Goal: Transaction & Acquisition: Purchase product/service

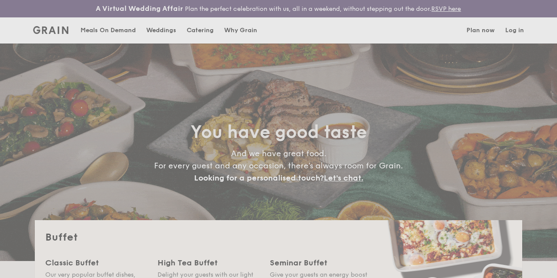
select select
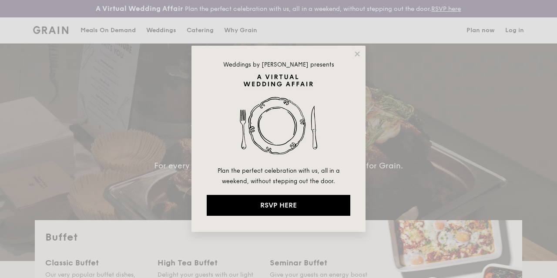
drag, startPoint x: 359, startPoint y: 53, endPoint x: 510, endPoint y: 41, distance: 151.4
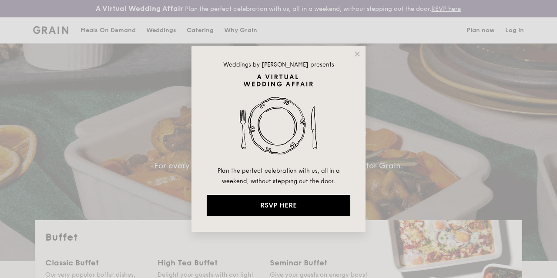
click at [359, 53] on icon at bounding box center [357, 54] width 8 height 8
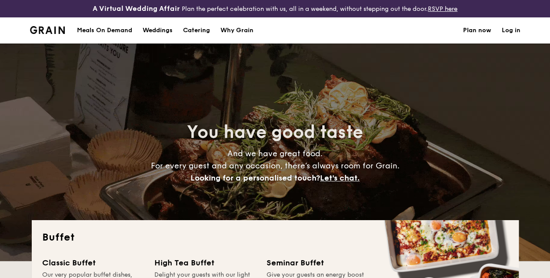
click at [511, 40] on link "Log in" at bounding box center [511, 30] width 19 height 26
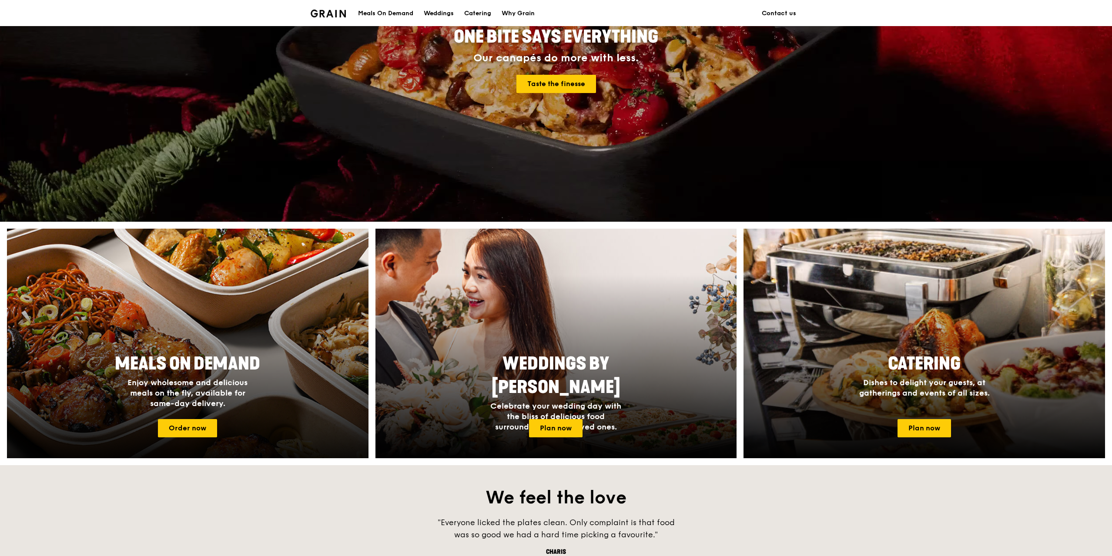
scroll to position [174, 0]
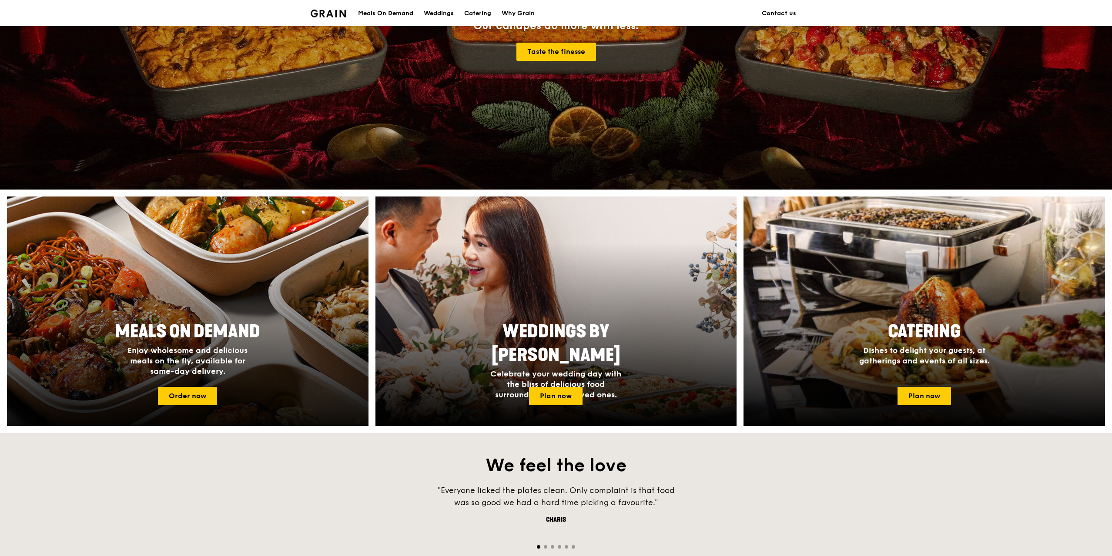
click at [183, 277] on link "Meals On Demand Enjoy wholesome and delicious meals on the fly, available for s…" at bounding box center [187, 312] width 361 height 230
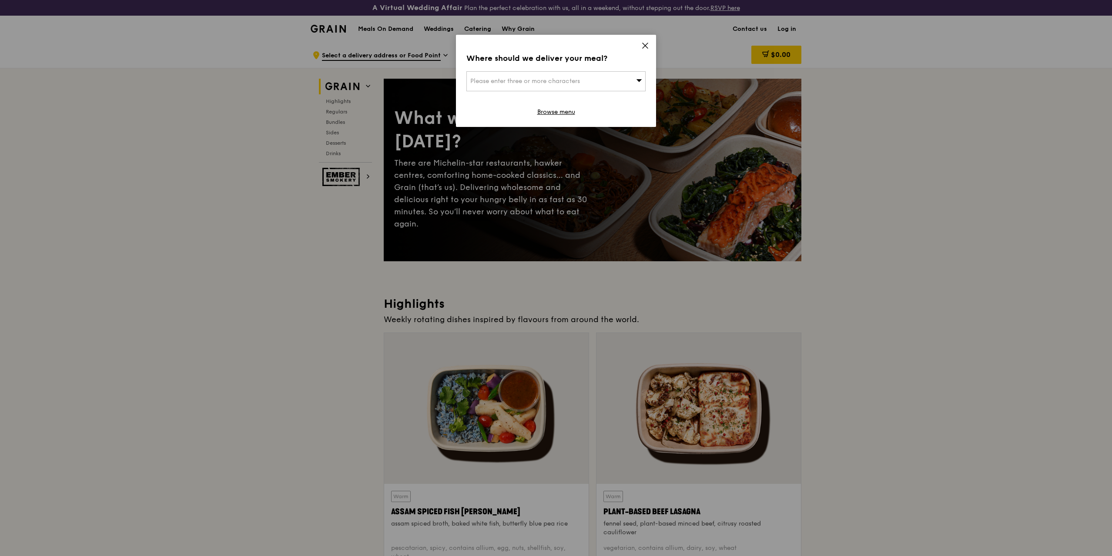
click at [554, 46] on icon at bounding box center [644, 45] width 5 height 5
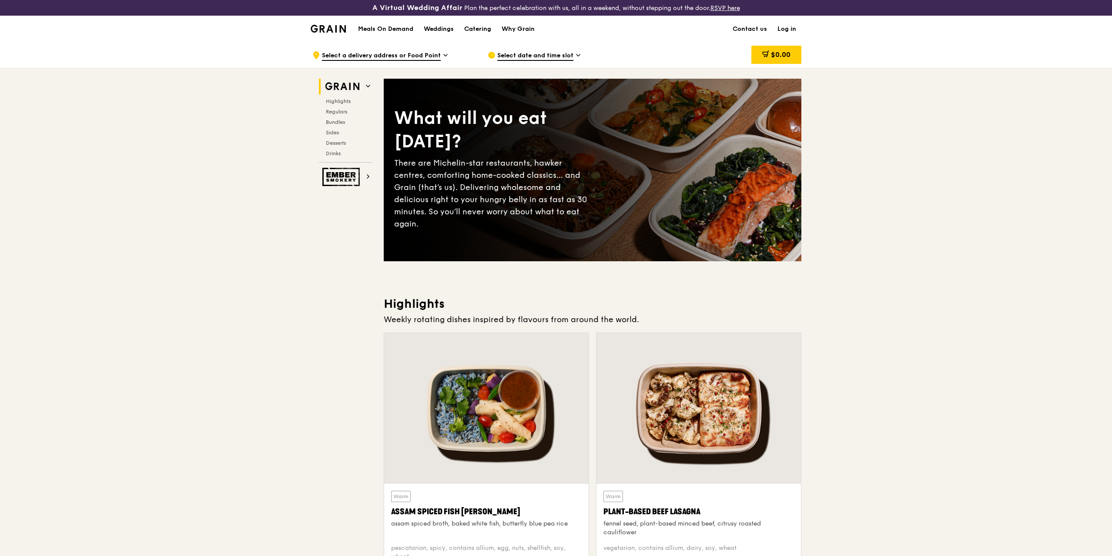
click at [554, 29] on link "Log in" at bounding box center [786, 29] width 29 height 26
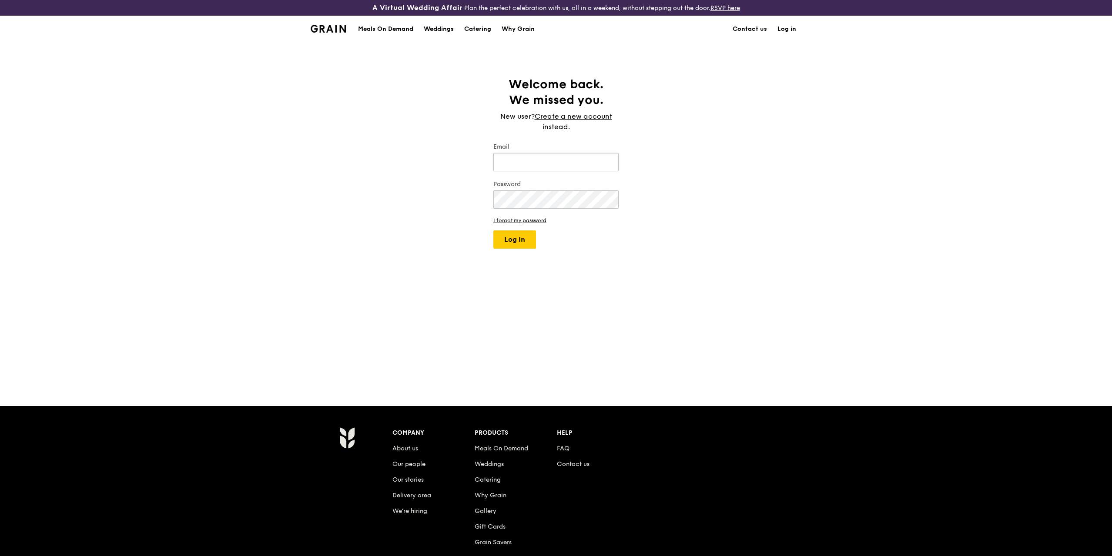
click at [554, 158] on input "Email" at bounding box center [555, 162] width 125 height 18
type input "gwendolynne.goo@macquarie.com"
click at [511, 241] on button "Log in" at bounding box center [514, 239] width 43 height 18
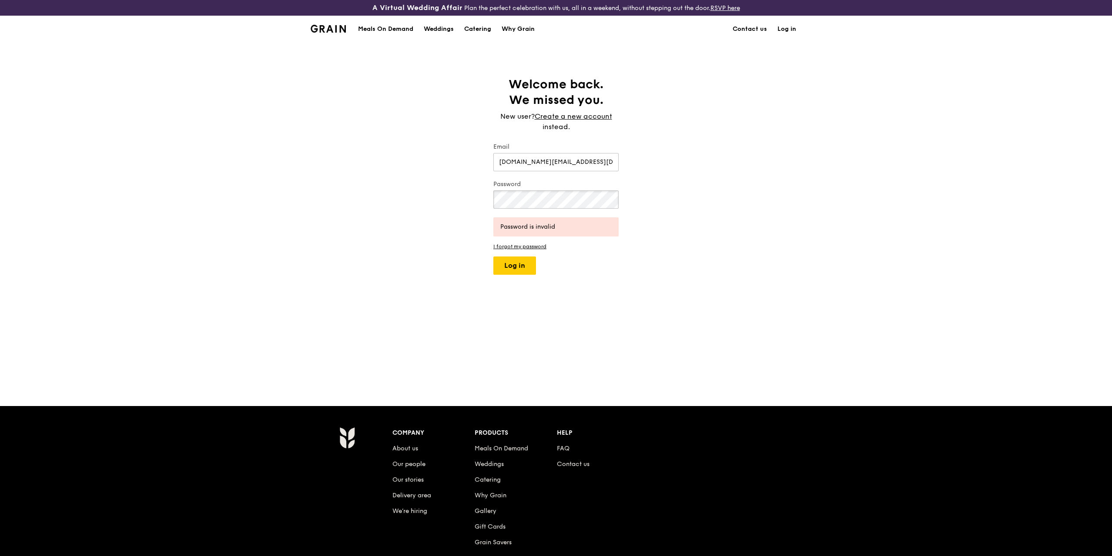
click at [414, 198] on div "Welcome back. We missed you. New user? Create a new account instead. Email gwen…" at bounding box center [556, 224] width 1112 height 295
click at [533, 270] on button "Log in" at bounding box center [514, 266] width 43 height 18
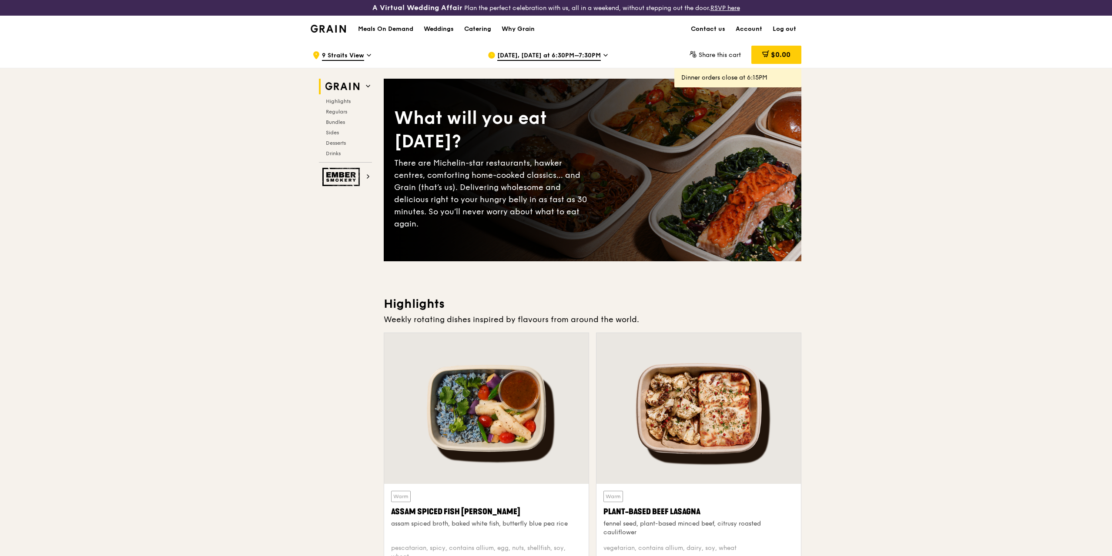
click at [554, 57] on span "Sep 23, Today at 6:30PM–7:30PM" at bounding box center [549, 56] width 104 height 10
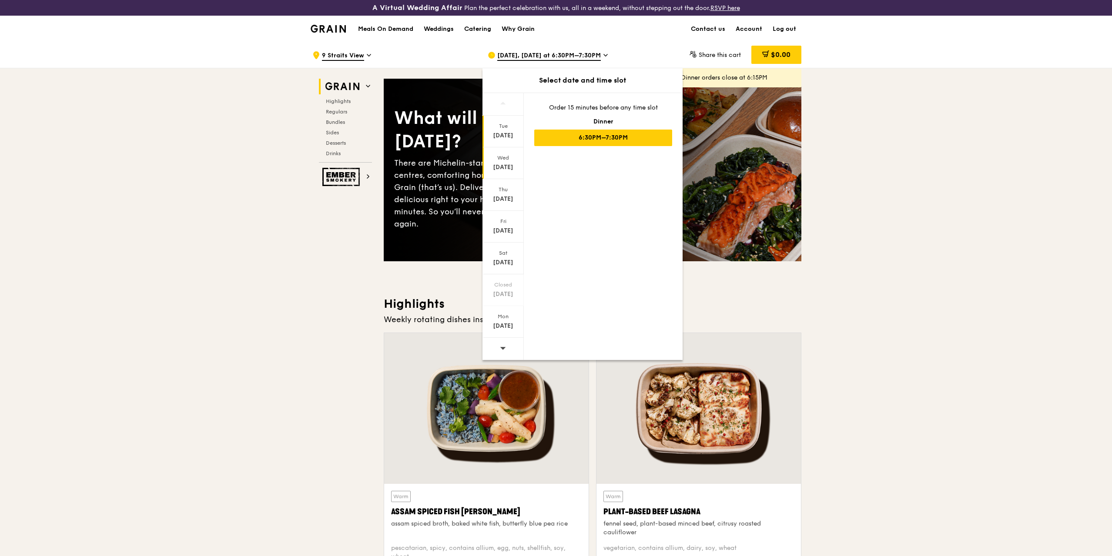
click at [507, 169] on div "Sep 24" at bounding box center [503, 167] width 39 height 9
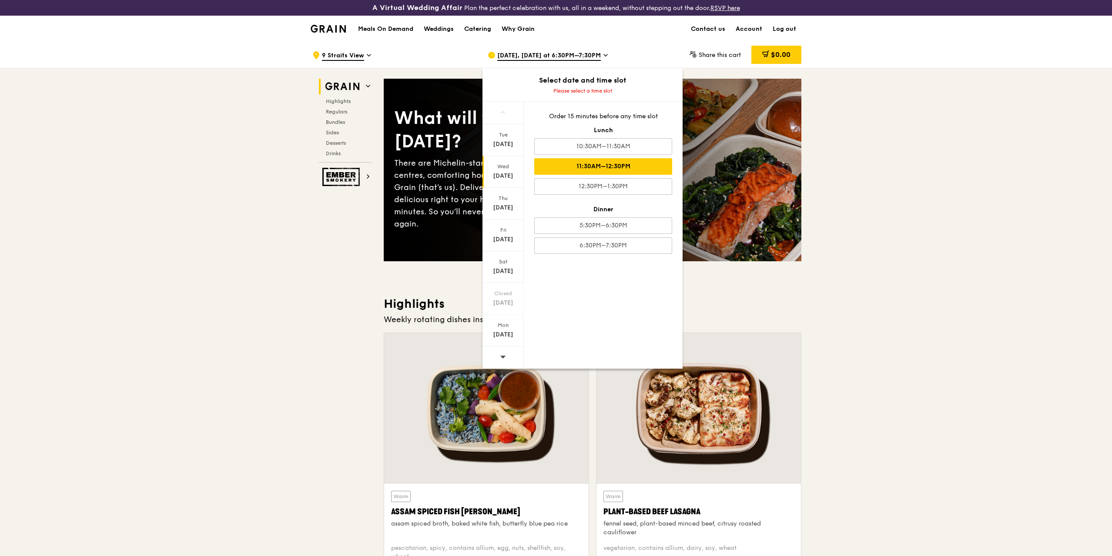
click at [554, 170] on div "11:30AM–12:30PM" at bounding box center [603, 166] width 138 height 17
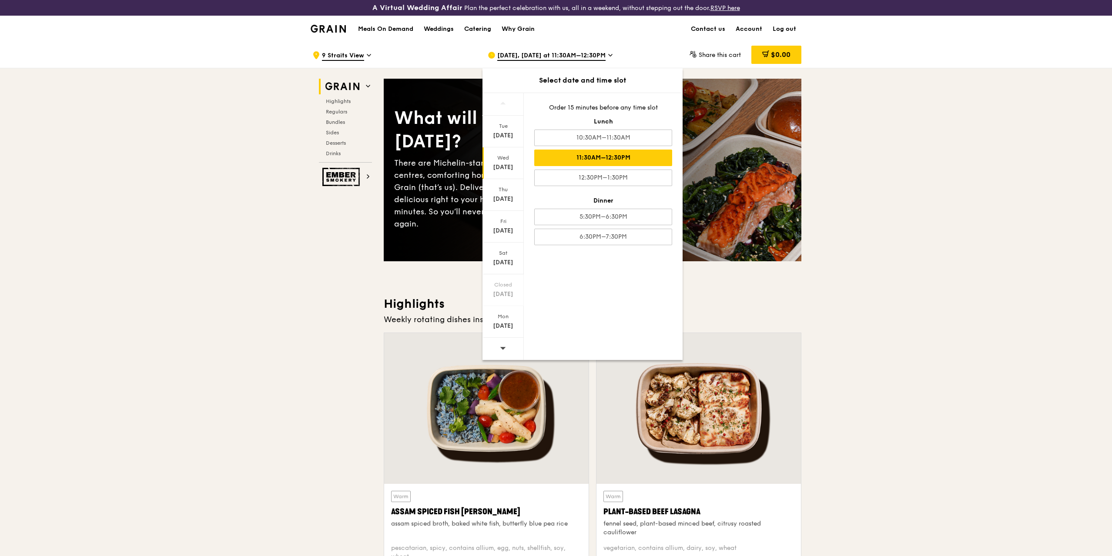
drag, startPoint x: 980, startPoint y: 238, endPoint x: 970, endPoint y: 237, distance: 9.6
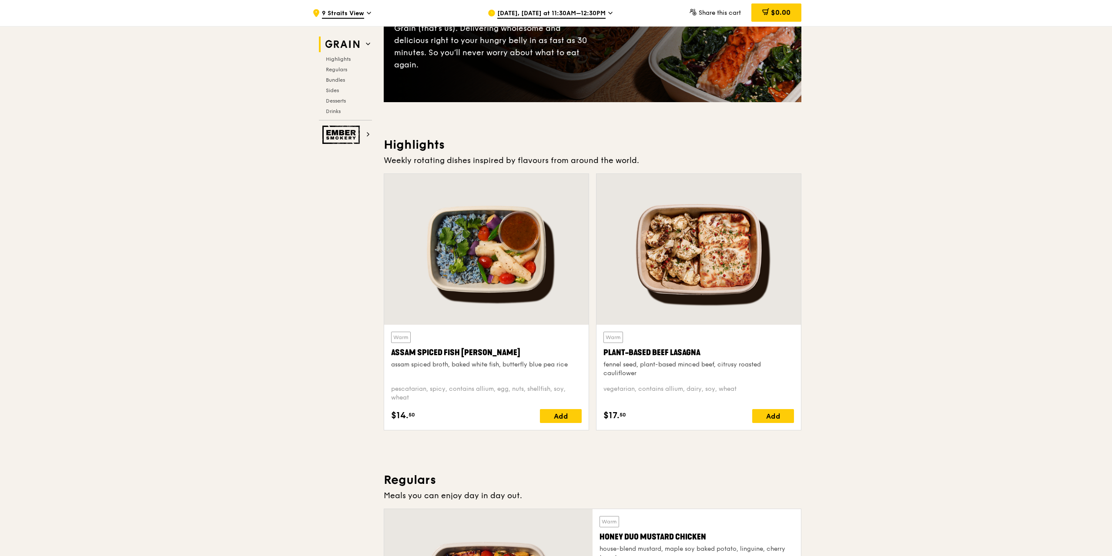
scroll to position [174, 0]
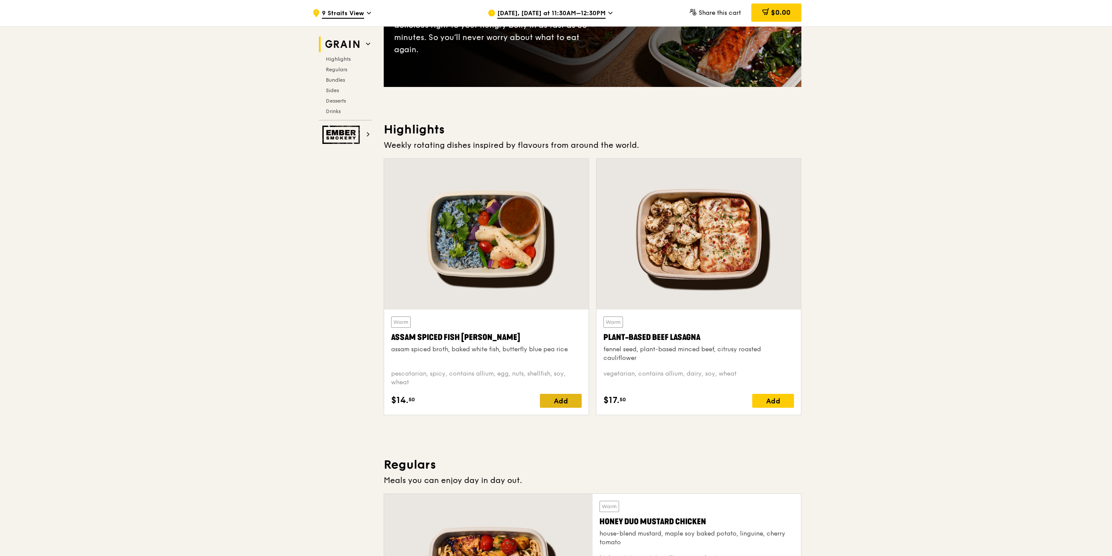
click at [554, 277] on div "Add" at bounding box center [561, 401] width 42 height 14
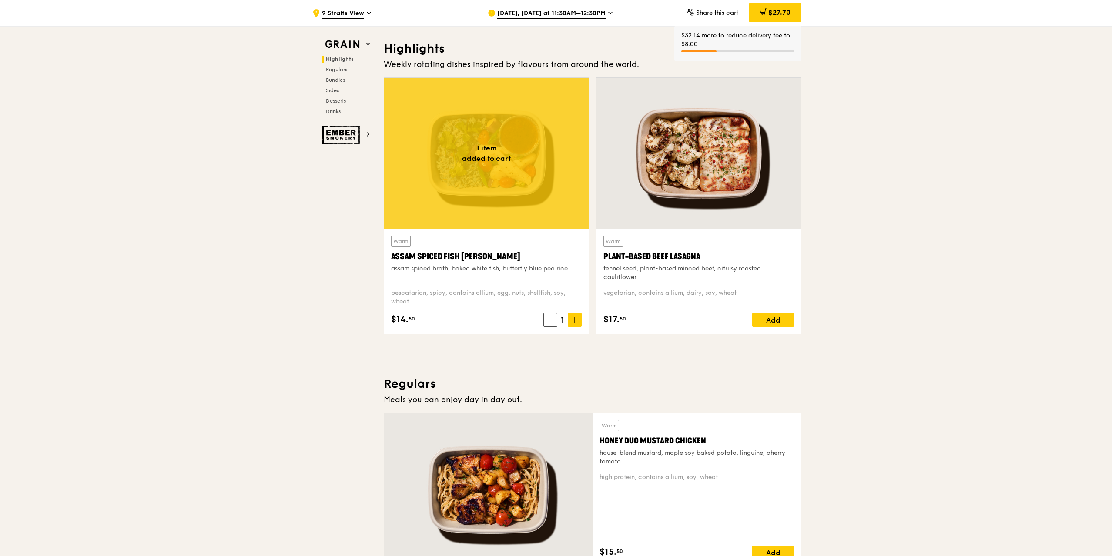
scroll to position [261, 0]
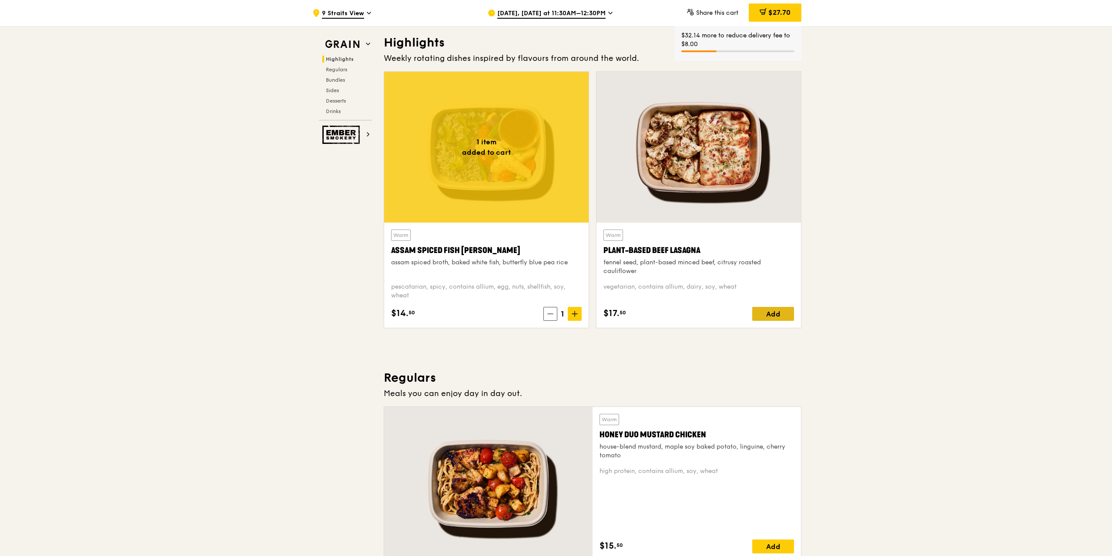
click at [554, 277] on div "Add" at bounding box center [773, 314] width 42 height 14
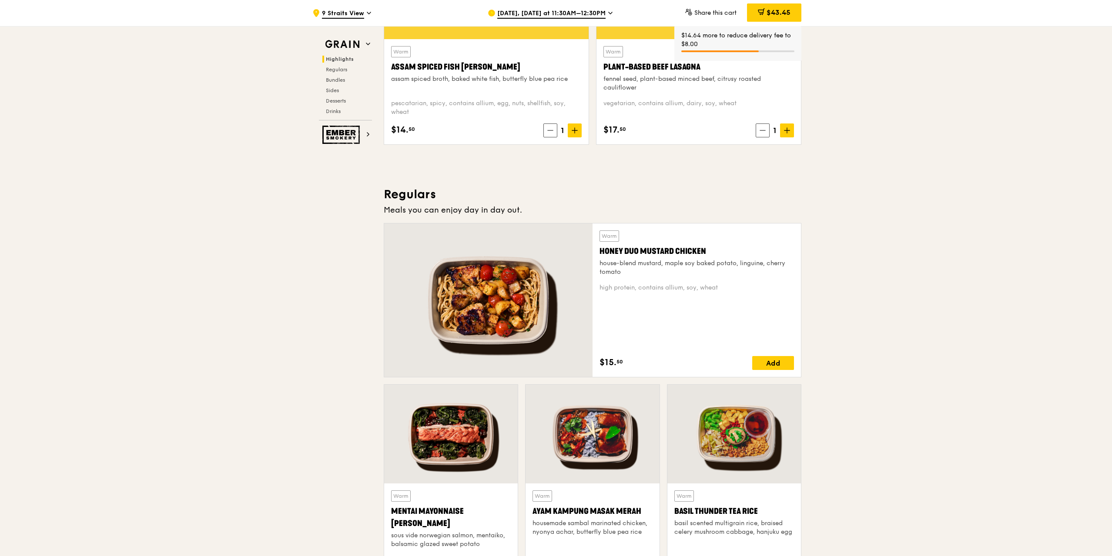
scroll to position [522, 0]
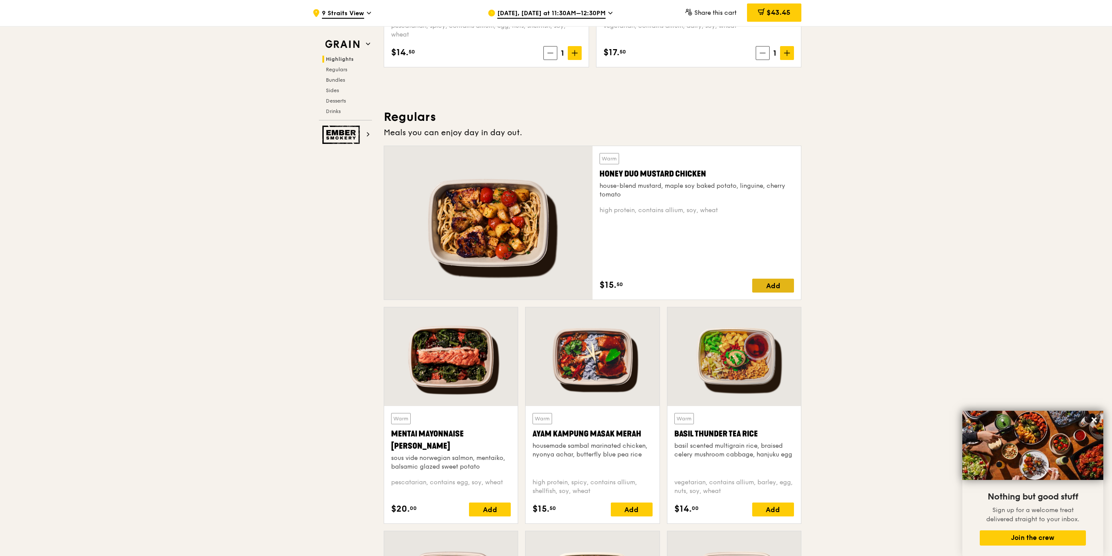
click at [554, 277] on div "Add" at bounding box center [773, 286] width 42 height 14
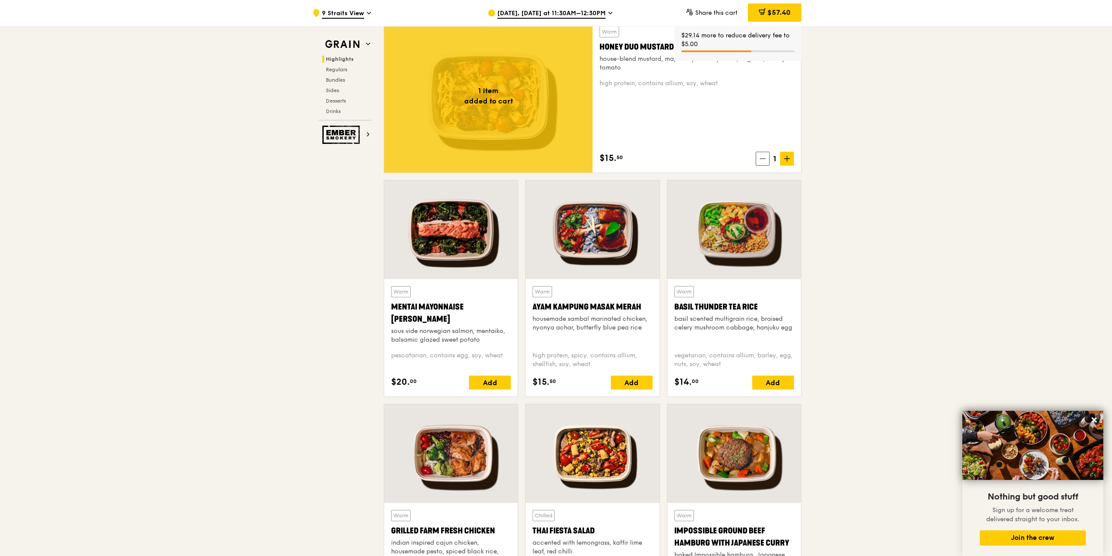
scroll to position [652, 0]
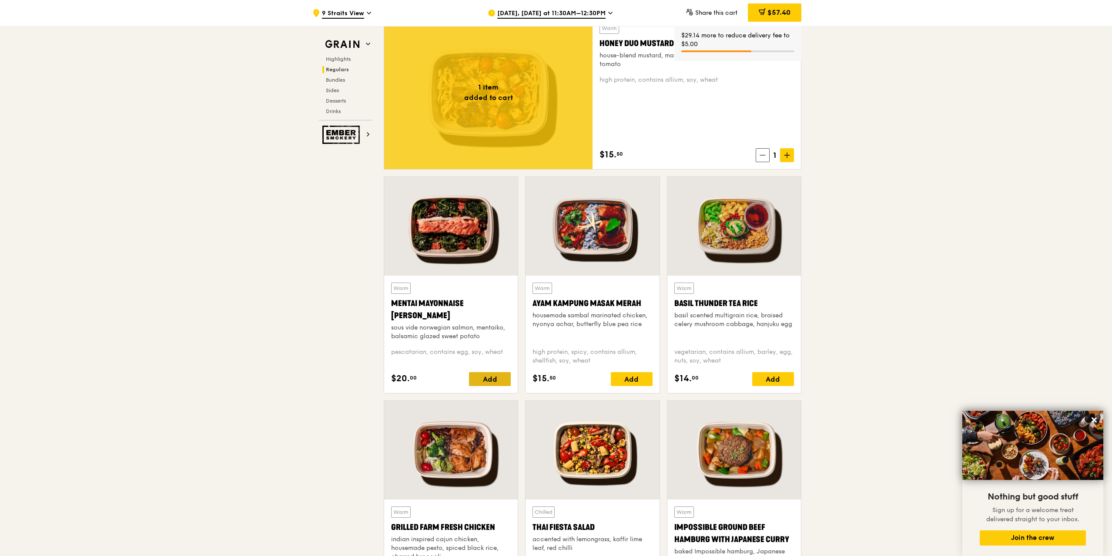
click at [501, 277] on div "Add" at bounding box center [490, 379] width 42 height 14
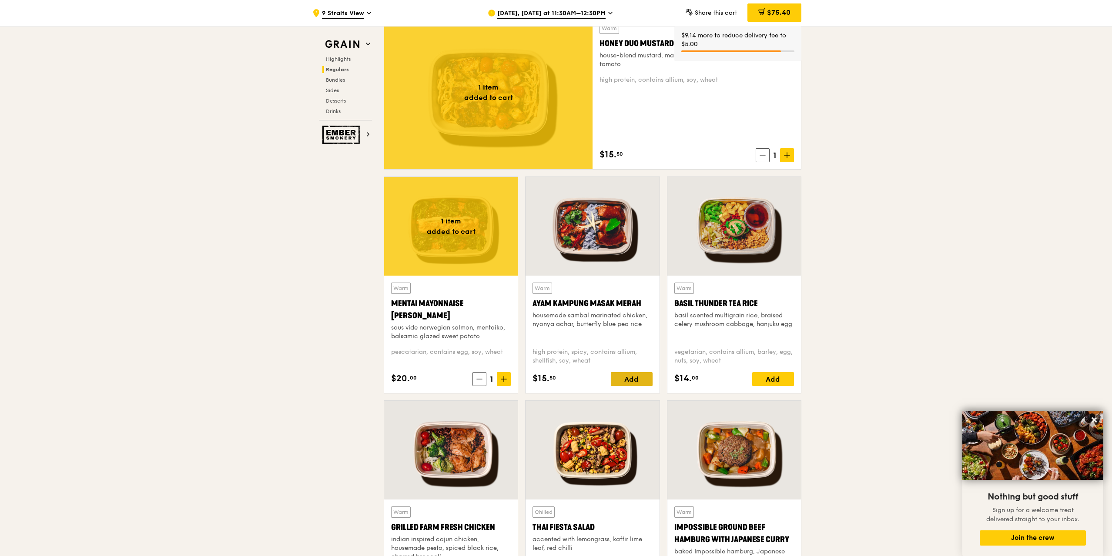
click at [554, 277] on div "Add" at bounding box center [632, 379] width 42 height 14
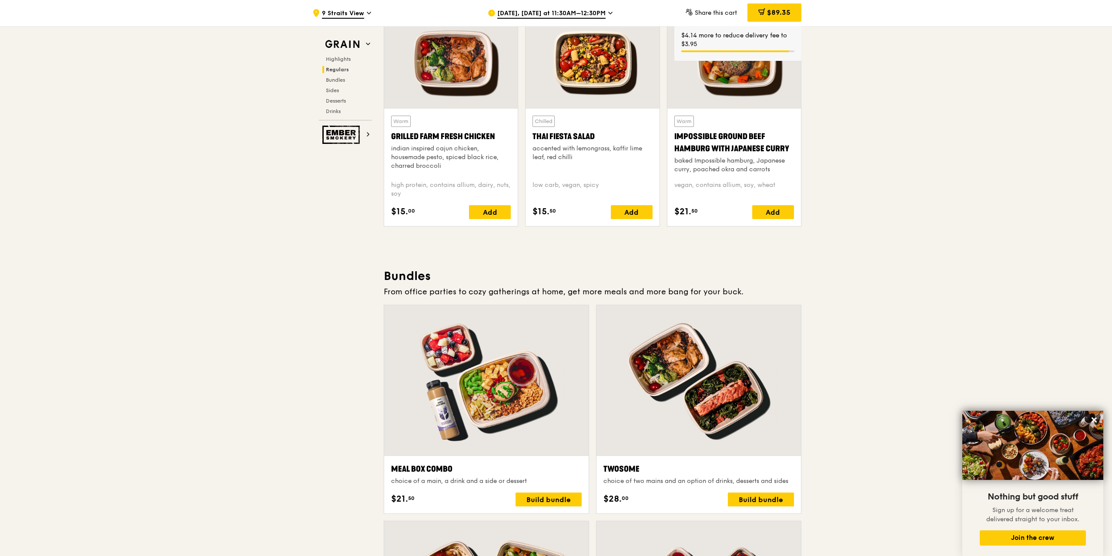
scroll to position [1044, 0]
click at [554, 12] on span "$89.35" at bounding box center [778, 12] width 23 height 8
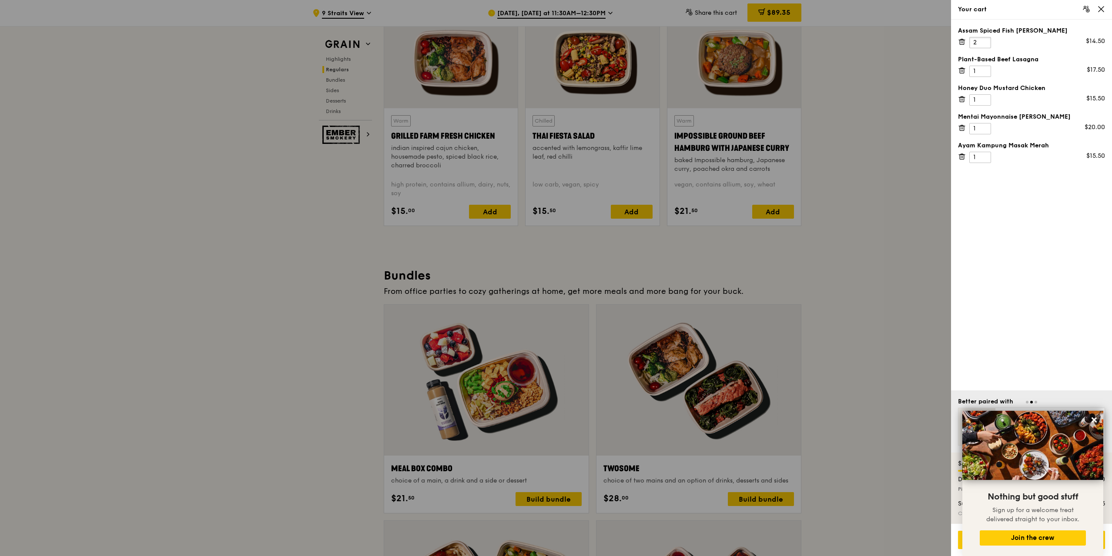
click at [554, 41] on input "2" at bounding box center [980, 42] width 22 height 11
click at [554, 41] on input "3" at bounding box center [980, 42] width 22 height 11
click at [554, 41] on input "4" at bounding box center [980, 42] width 22 height 11
type input "5"
click at [554, 41] on input "5" at bounding box center [980, 42] width 22 height 11
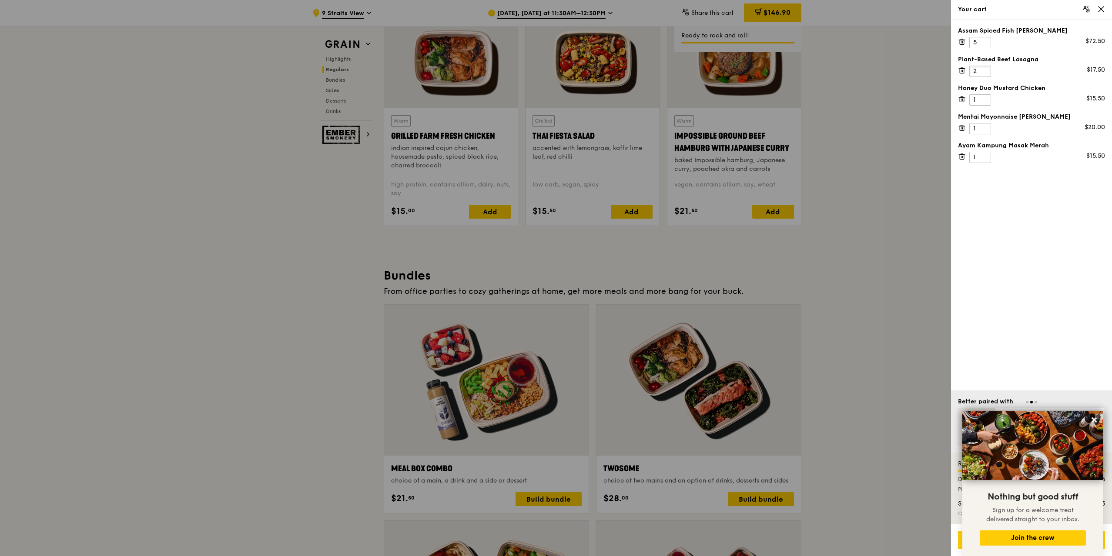
click at [554, 67] on input "2" at bounding box center [980, 71] width 22 height 11
click at [554, 67] on input "3" at bounding box center [980, 71] width 22 height 11
click at [554, 68] on input "4" at bounding box center [980, 71] width 22 height 11
type input "3"
click at [554, 73] on input "3" at bounding box center [980, 71] width 22 height 11
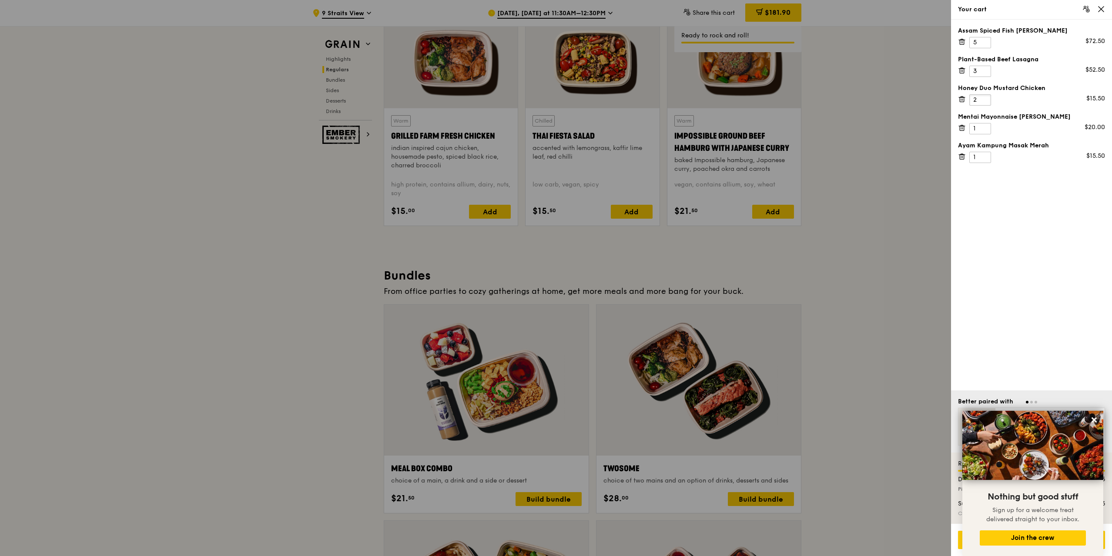
click at [554, 96] on input "2" at bounding box center [980, 99] width 22 height 11
click at [554, 96] on input "3" at bounding box center [980, 99] width 22 height 11
click at [554, 96] on input "4" at bounding box center [980, 99] width 22 height 11
click at [554, 96] on input "5" at bounding box center [980, 99] width 22 height 11
click at [554, 96] on input "6" at bounding box center [980, 99] width 22 height 11
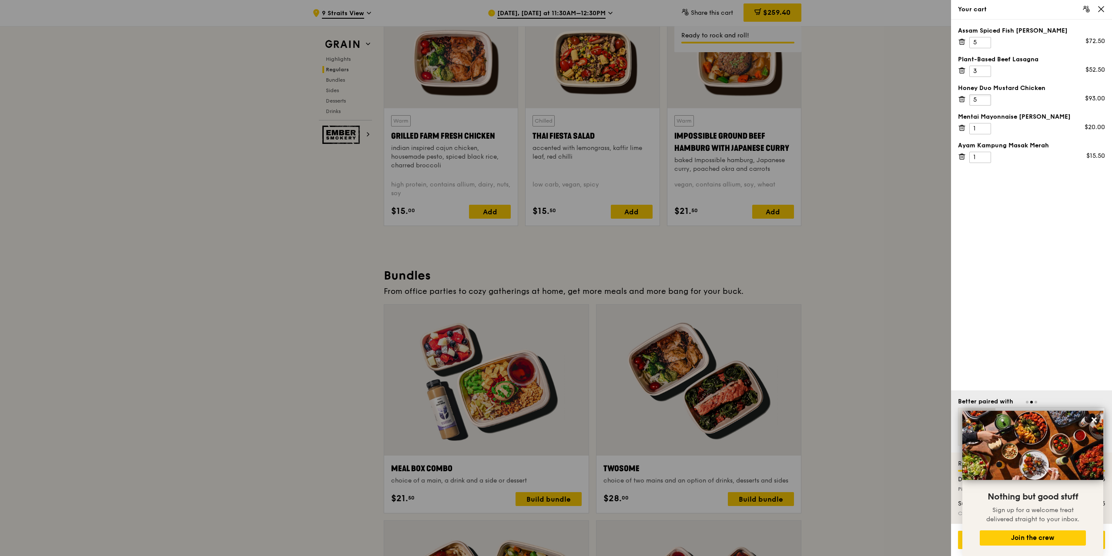
type input "5"
click at [554, 103] on input "5" at bounding box center [980, 99] width 22 height 11
click at [554, 125] on input "2" at bounding box center [980, 128] width 22 height 11
click at [554, 125] on input "3" at bounding box center [980, 128] width 22 height 11
click at [554, 125] on input "4" at bounding box center [980, 128] width 22 height 11
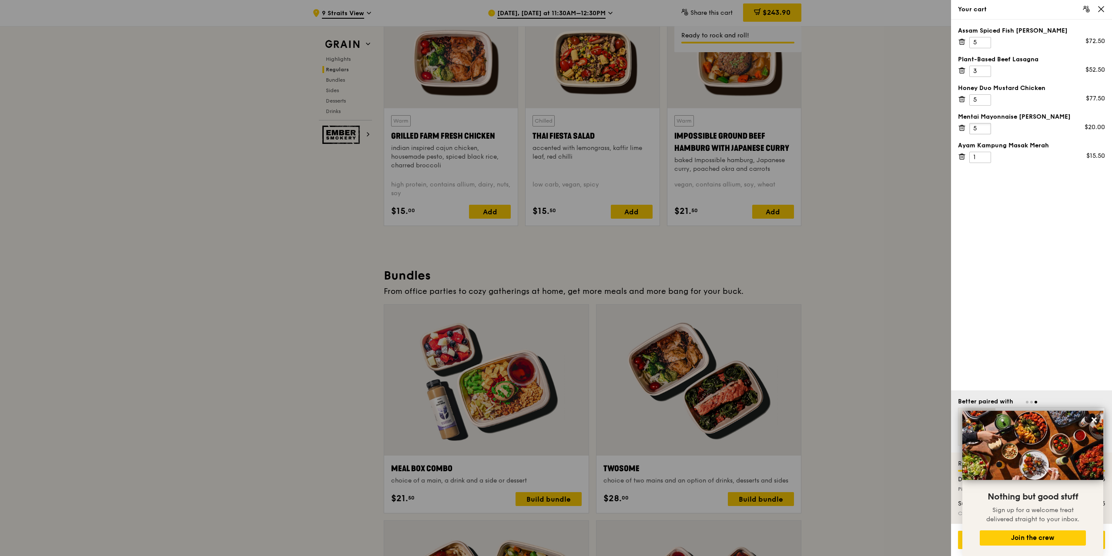
type input "5"
click at [554, 125] on input "5" at bounding box center [980, 128] width 22 height 11
click at [554, 154] on input "2" at bounding box center [980, 157] width 22 height 11
click at [554, 154] on input "3" at bounding box center [980, 157] width 22 height 11
click at [554, 154] on input "4" at bounding box center [980, 157] width 22 height 11
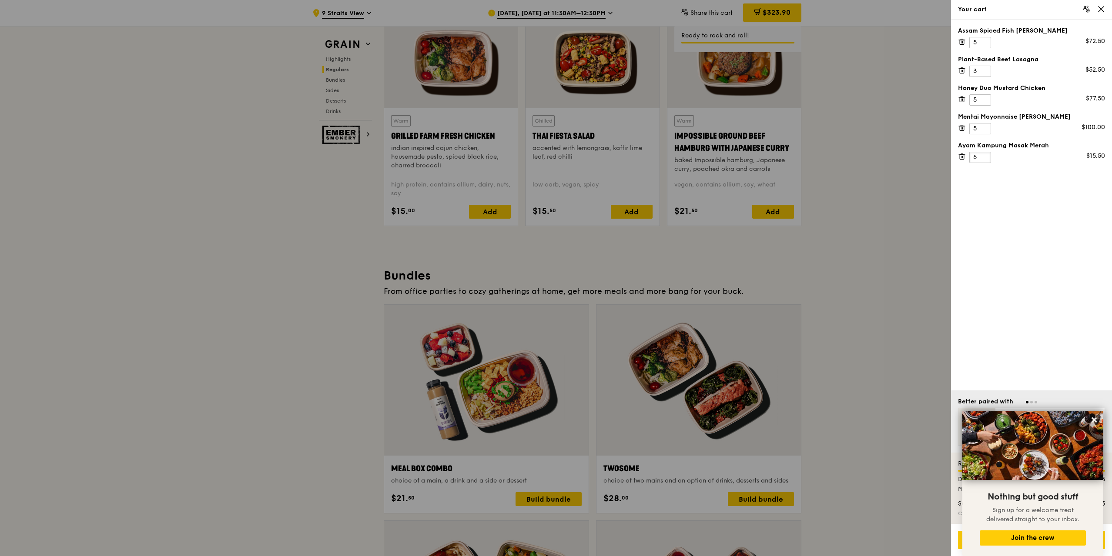
type input "5"
click at [554, 154] on input "5" at bounding box center [980, 157] width 22 height 11
click at [554, 39] on input "6" at bounding box center [980, 42] width 22 height 11
type input "7"
click at [554, 39] on input "7" at bounding box center [980, 42] width 22 height 11
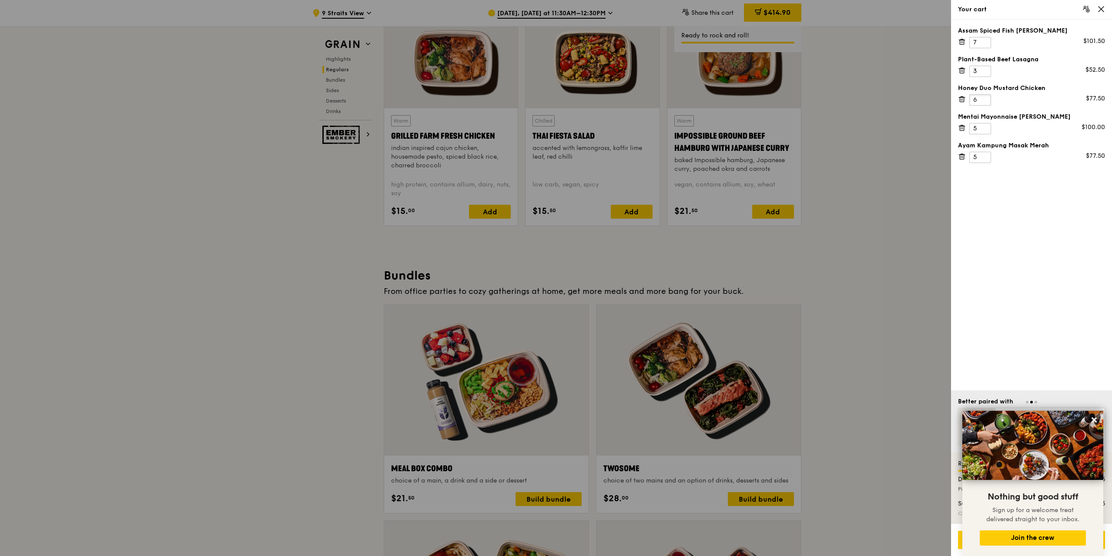
click at [554, 96] on input "6" at bounding box center [980, 99] width 22 height 11
type input "7"
click at [554, 96] on input "7" at bounding box center [980, 99] width 22 height 11
click at [554, 125] on input "6" at bounding box center [980, 128] width 22 height 11
type input "7"
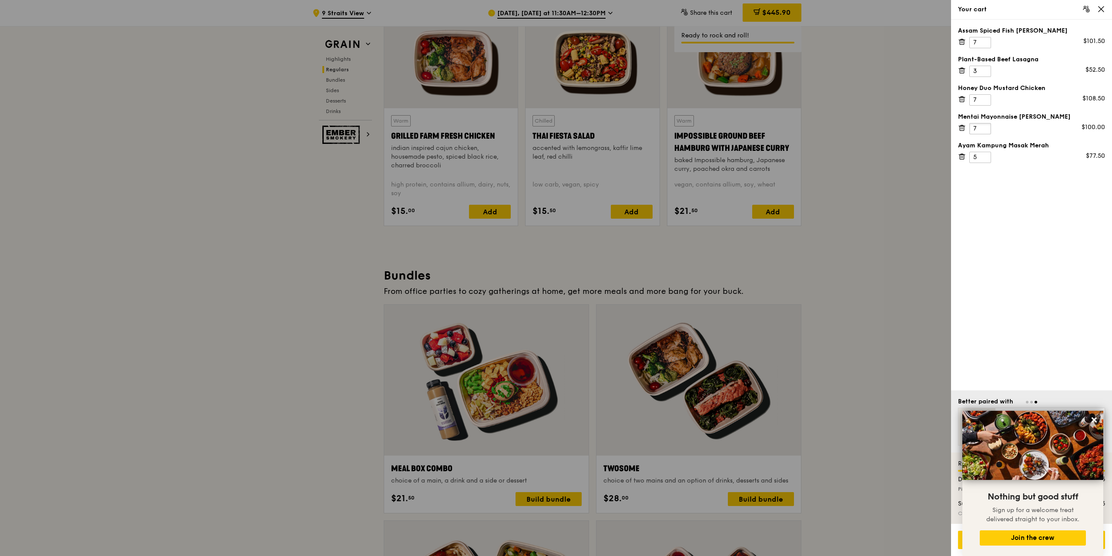
click at [554, 125] on input "7" at bounding box center [980, 128] width 22 height 11
click at [554, 155] on input "6" at bounding box center [980, 157] width 22 height 11
type input "7"
click at [554, 154] on input "7" at bounding box center [980, 157] width 22 height 11
type input "8"
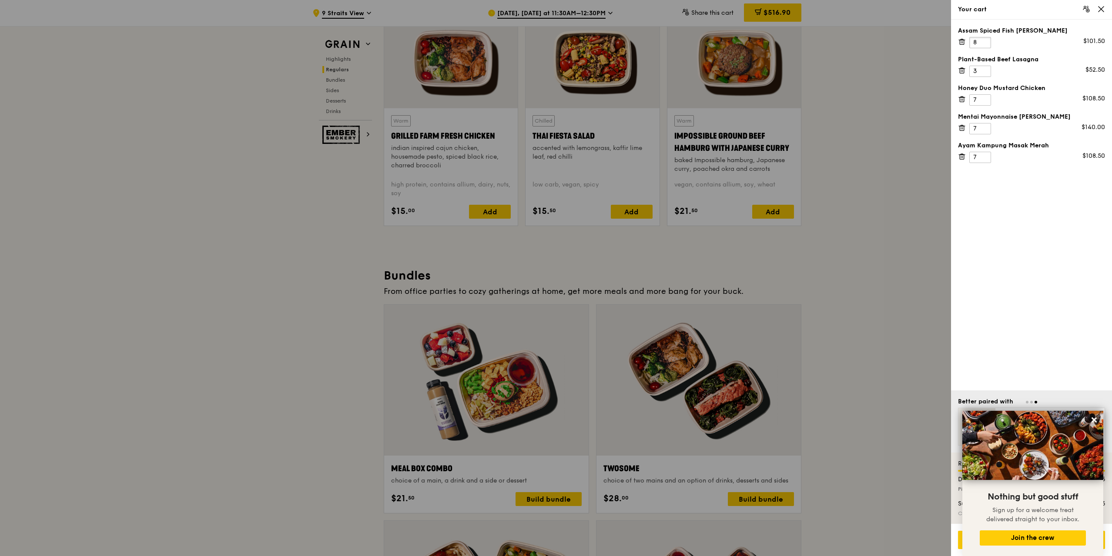
click at [554, 40] on input "8" at bounding box center [980, 42] width 22 height 11
type input "8"
click at [554, 97] on input "8" at bounding box center [980, 99] width 22 height 11
type input "8"
click at [554, 126] on input "8" at bounding box center [980, 128] width 22 height 11
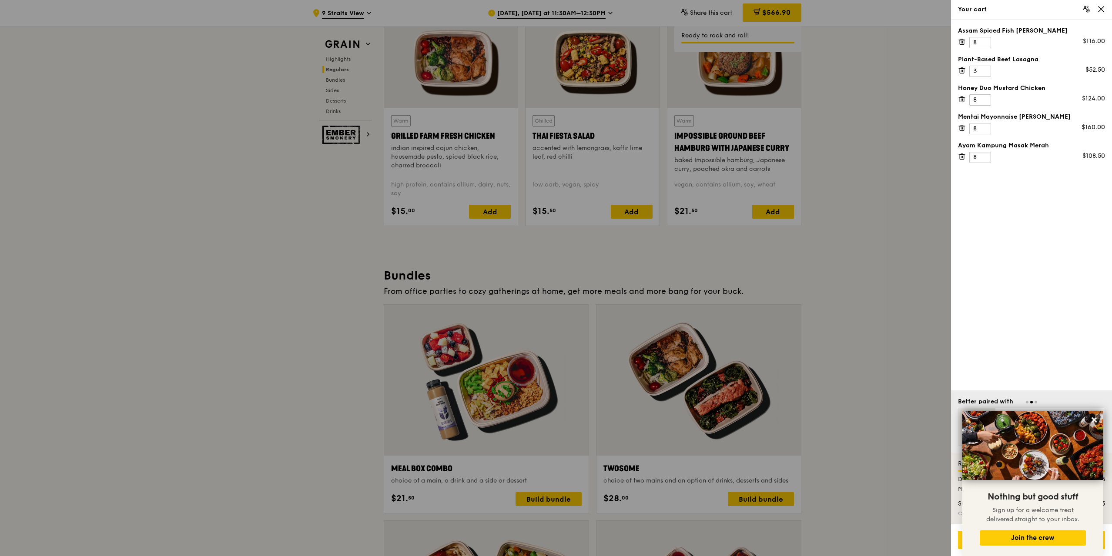
type input "8"
click at [554, 155] on input "8" at bounding box center [980, 157] width 22 height 11
click at [554, 277] on div at bounding box center [556, 278] width 1112 height 556
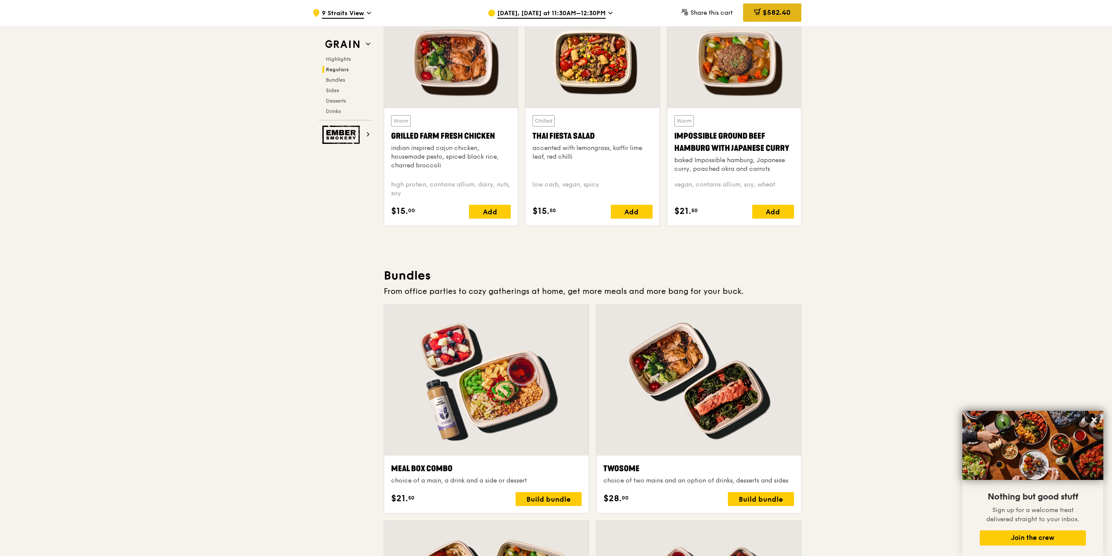
click at [554, 8] on div "$582.40" at bounding box center [772, 12] width 58 height 18
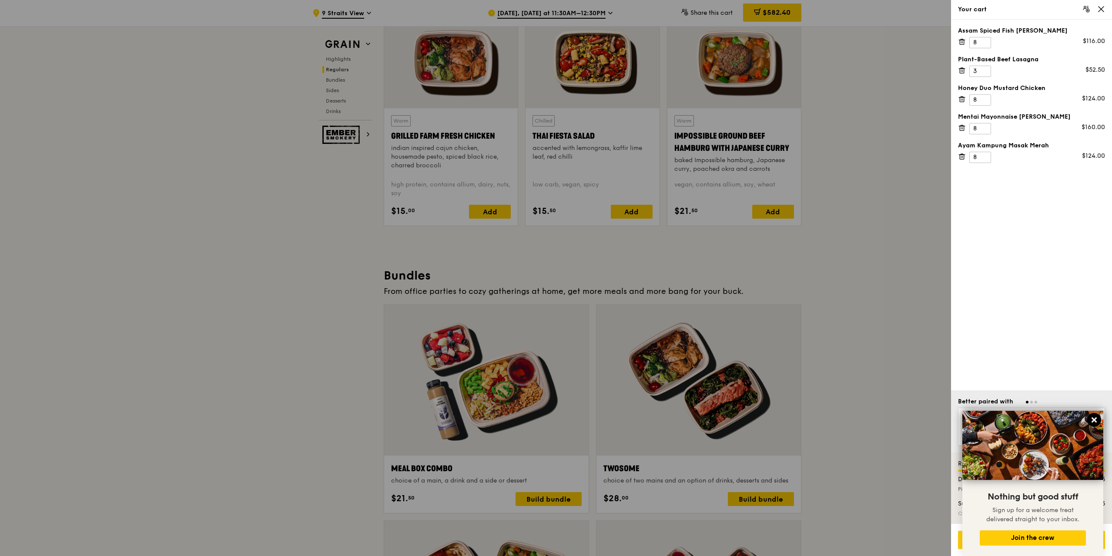
click at [554, 277] on icon at bounding box center [1093, 419] width 5 height 5
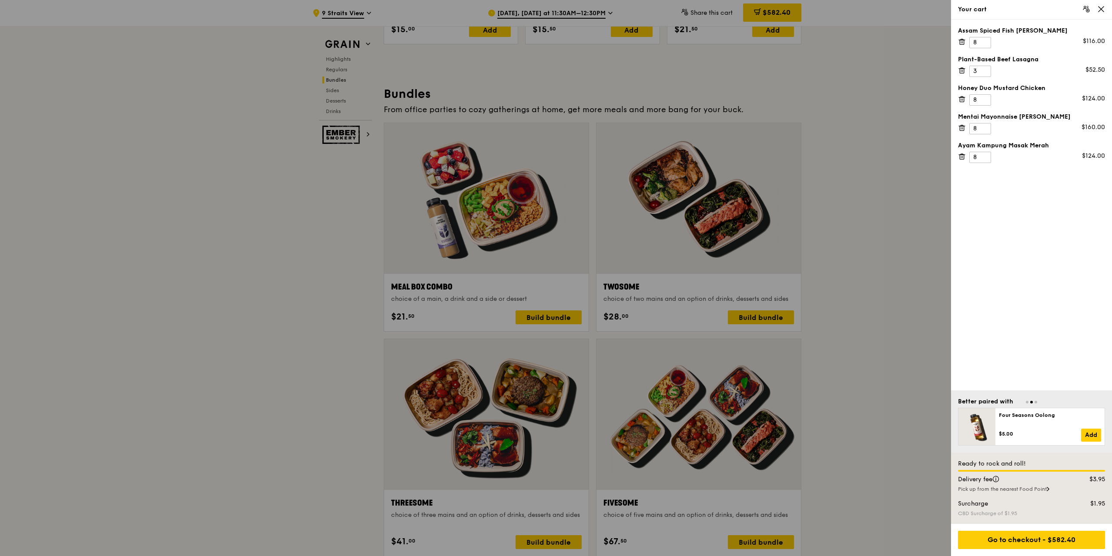
scroll to position [1305, 0]
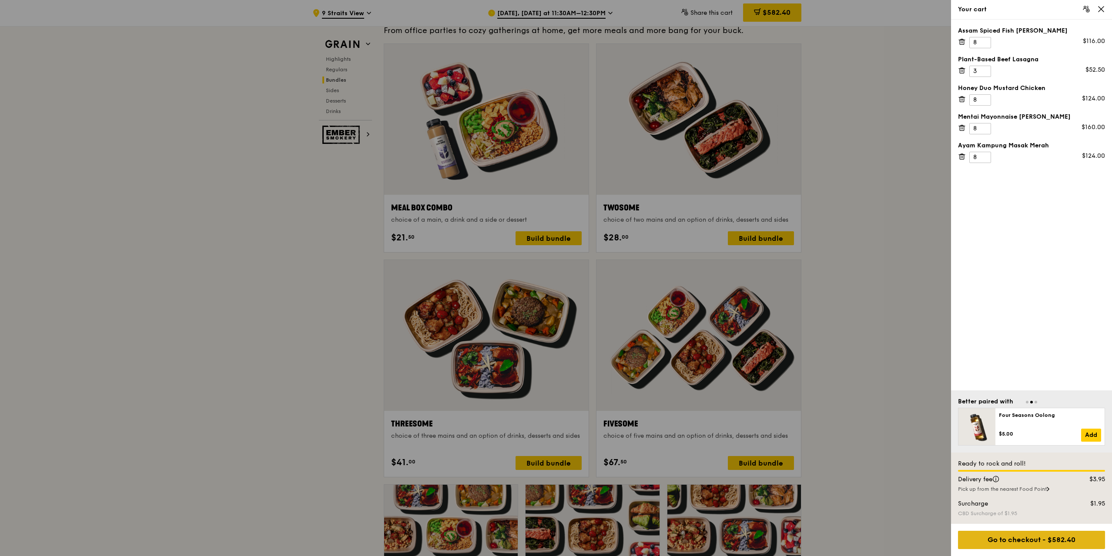
click at [554, 277] on div "Go to checkout - $582.40" at bounding box center [1031, 540] width 147 height 18
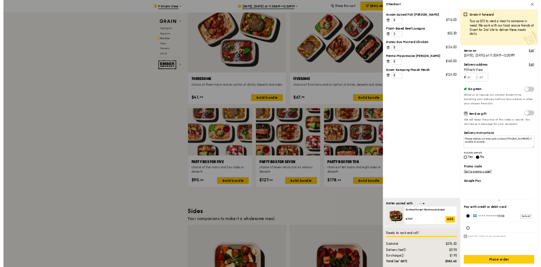
scroll to position [1609, 0]
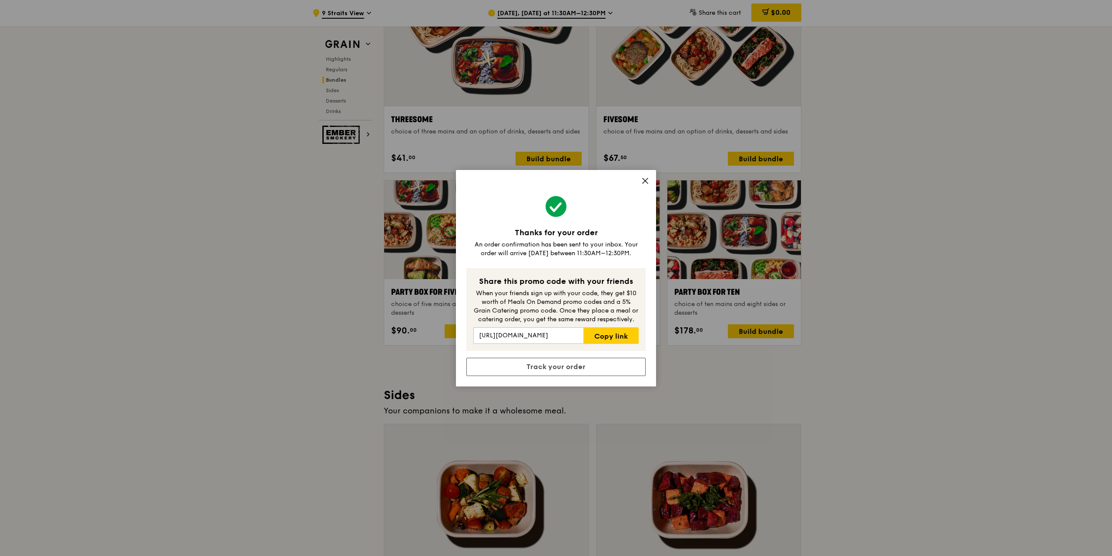
click at [554, 178] on icon at bounding box center [645, 181] width 8 height 8
